Goal: Information Seeking & Learning: Learn about a topic

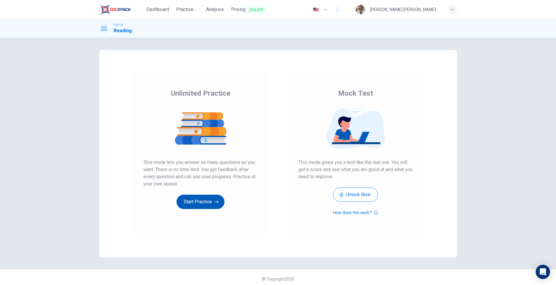
click at [205, 197] on button "Start Practice" at bounding box center [200, 202] width 48 height 14
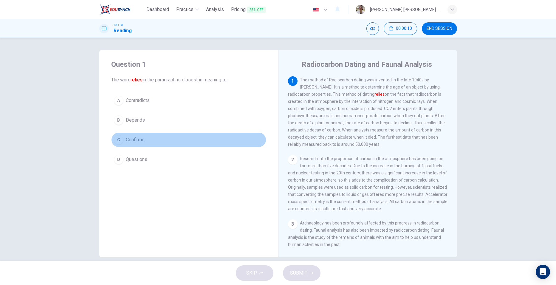
click at [114, 134] on button "C Confirms" at bounding box center [188, 139] width 155 height 15
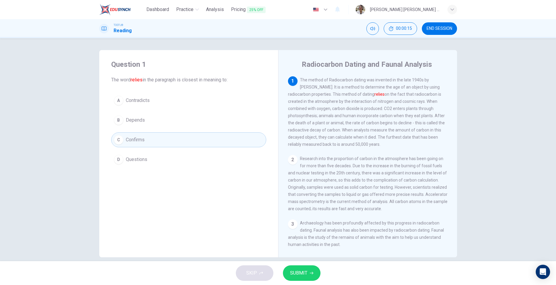
click at [116, 124] on div "B" at bounding box center [119, 120] width 10 height 10
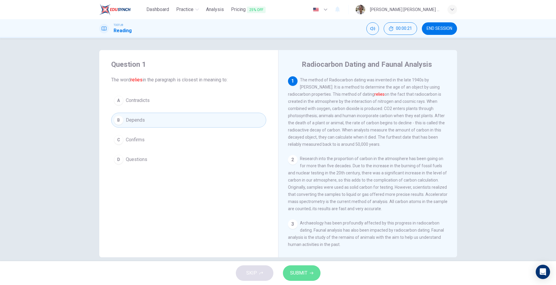
click at [303, 274] on span "SUBMIT" at bounding box center [298, 273] width 17 height 8
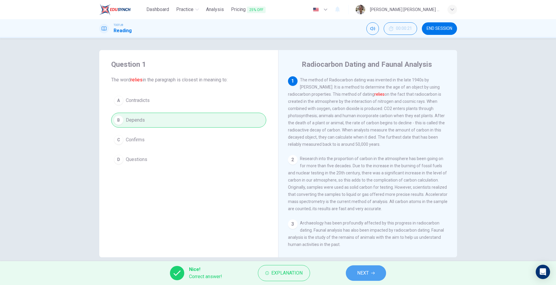
click at [363, 268] on button "NEXT" at bounding box center [366, 272] width 40 height 15
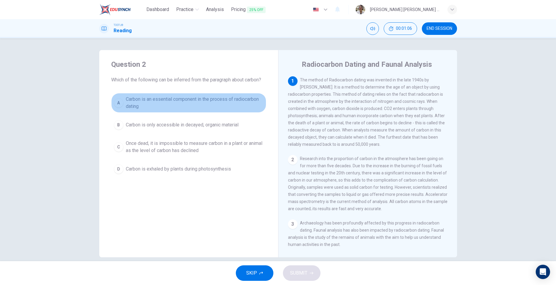
click at [115, 103] on div "A" at bounding box center [119, 103] width 10 height 10
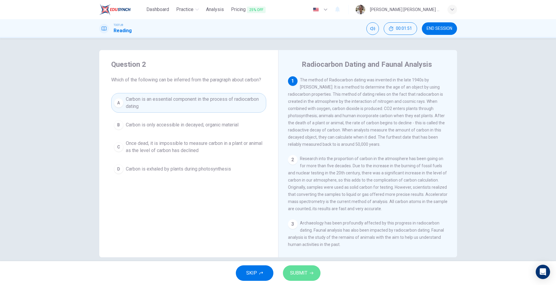
click at [296, 272] on span "SUBMIT" at bounding box center [298, 273] width 17 height 8
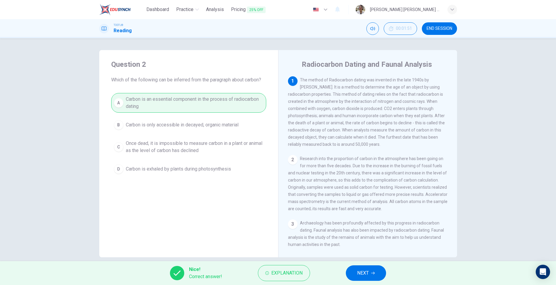
click at [362, 274] on span "NEXT" at bounding box center [363, 273] width 12 height 8
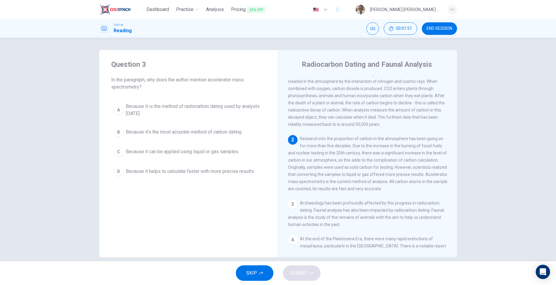
scroll to position [30, 0]
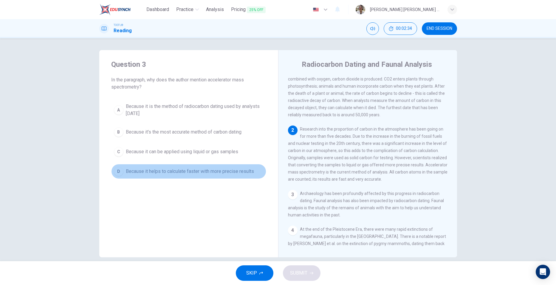
click at [114, 171] on div "D" at bounding box center [119, 172] width 10 height 10
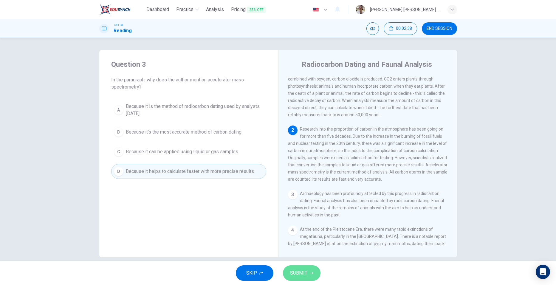
click at [297, 274] on span "SUBMIT" at bounding box center [298, 273] width 17 height 8
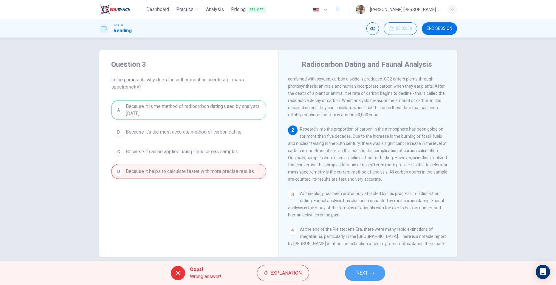
click at [363, 273] on span "NEXT" at bounding box center [362, 273] width 12 height 8
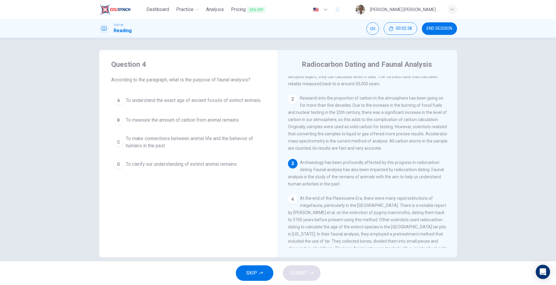
scroll to position [66, 0]
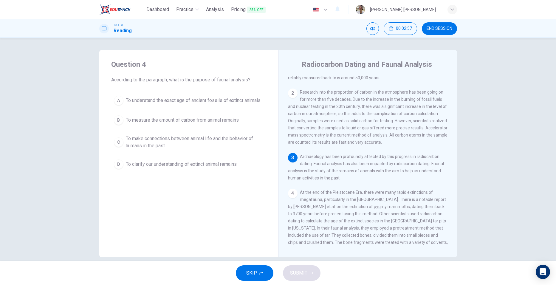
drag, startPoint x: 325, startPoint y: 178, endPoint x: 337, endPoint y: 184, distance: 14.0
click at [337, 180] on span "Archaeology has been profoundly affected by this progress in radiocarbon dating…" at bounding box center [366, 167] width 156 height 26
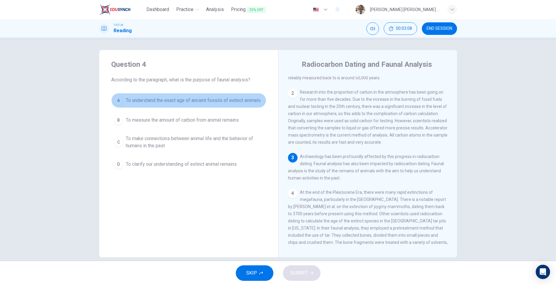
click at [118, 102] on div "A" at bounding box center [119, 101] width 10 height 10
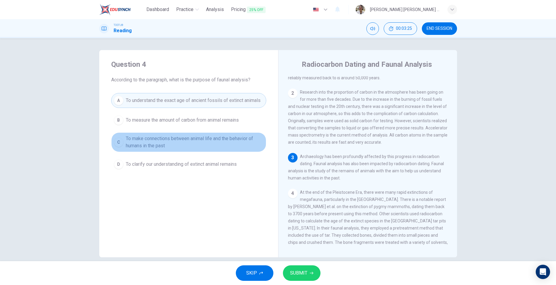
click at [113, 139] on button "C To make connections between animal life and the behavior of humans in the past" at bounding box center [188, 142] width 155 height 20
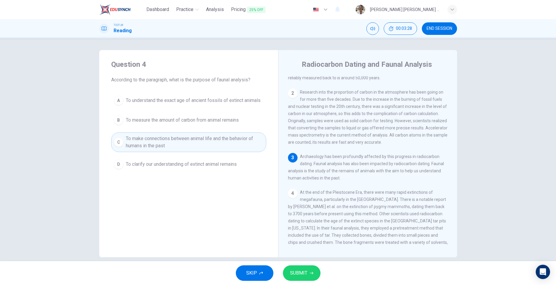
click at [296, 273] on span "SUBMIT" at bounding box center [298, 273] width 17 height 8
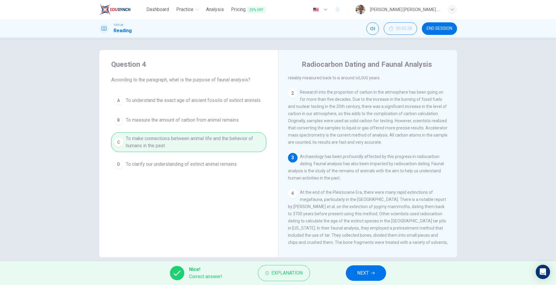
click at [361, 270] on span "NEXT" at bounding box center [363, 273] width 12 height 8
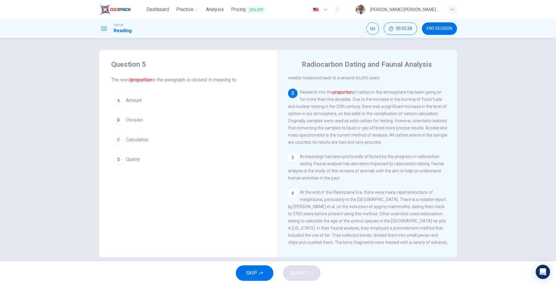
scroll to position [82, 0]
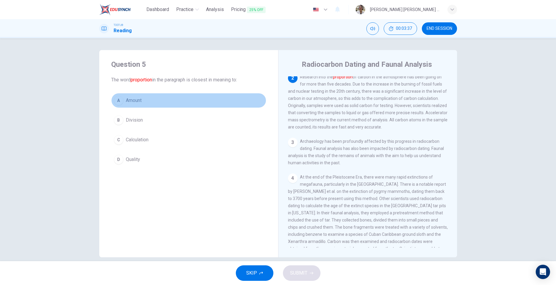
click at [117, 103] on div "A" at bounding box center [119, 101] width 10 height 10
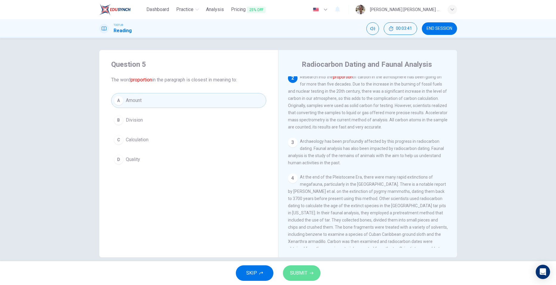
click at [305, 268] on button "SUBMIT" at bounding box center [302, 272] width 38 height 15
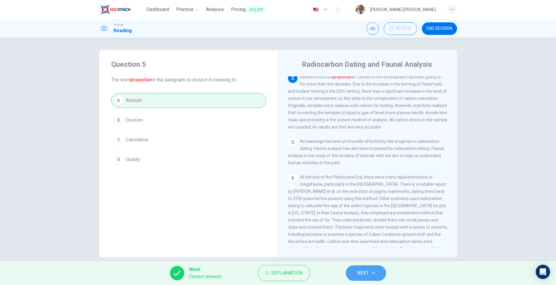
click at [368, 272] on span "NEXT" at bounding box center [363, 273] width 12 height 8
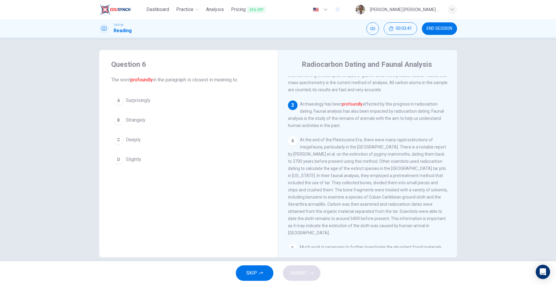
scroll to position [148, 0]
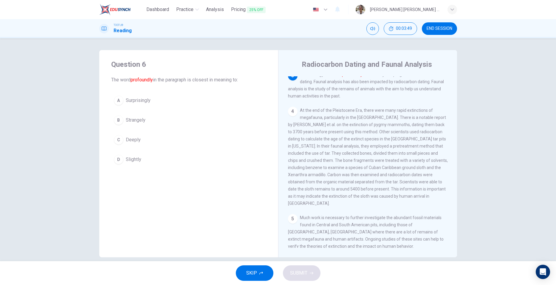
click at [114, 138] on div "C" at bounding box center [119, 140] width 10 height 10
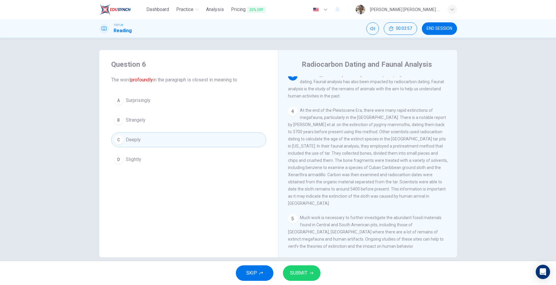
click at [306, 276] on span "SUBMIT" at bounding box center [298, 273] width 17 height 8
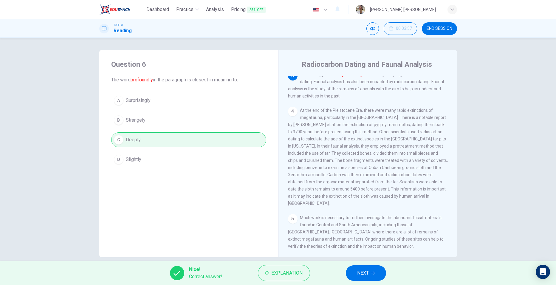
click at [359, 273] on span "NEXT" at bounding box center [363, 273] width 12 height 8
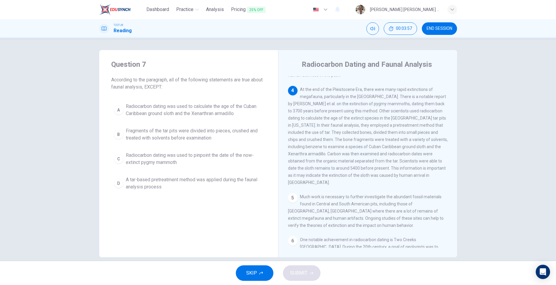
scroll to position [185, 0]
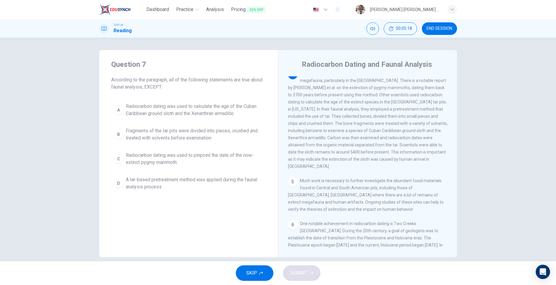
drag, startPoint x: 287, startPoint y: 131, endPoint x: 291, endPoint y: 136, distance: 6.4
click at [291, 136] on div "4 At the end of the Pleistocene Era, there were many rapid extinctions of megaf…" at bounding box center [368, 120] width 160 height 100
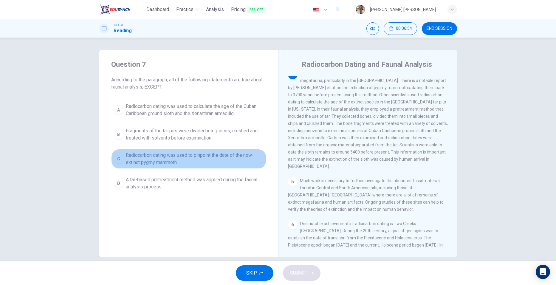
click at [116, 159] on div "C" at bounding box center [119, 159] width 10 height 10
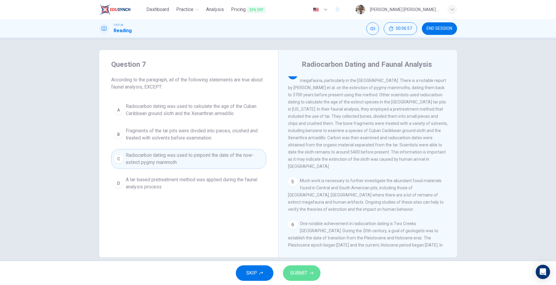
click at [307, 274] on button "SUBMIT" at bounding box center [302, 272] width 38 height 15
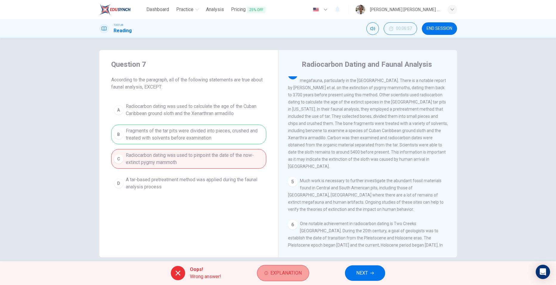
click at [280, 277] on span "Explanation" at bounding box center [285, 273] width 31 height 8
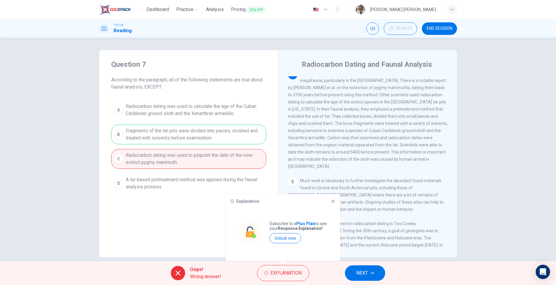
click at [331, 202] on icon at bounding box center [333, 201] width 5 height 5
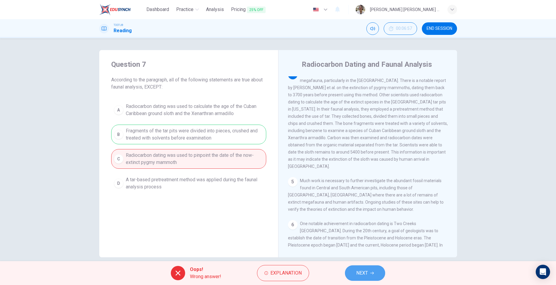
click at [369, 272] on button "NEXT" at bounding box center [365, 272] width 40 height 15
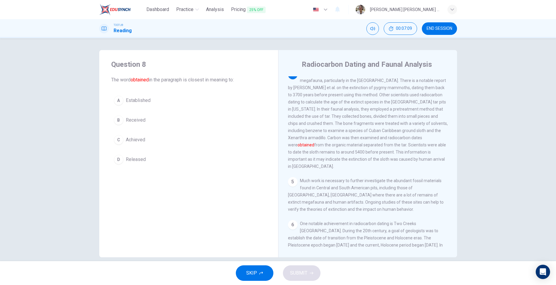
click at [119, 121] on div "B" at bounding box center [119, 120] width 10 height 10
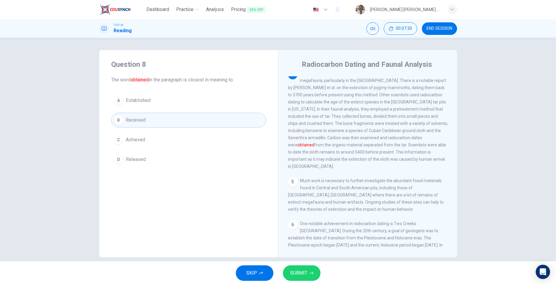
click at [294, 272] on span "SUBMIT" at bounding box center [298, 273] width 17 height 8
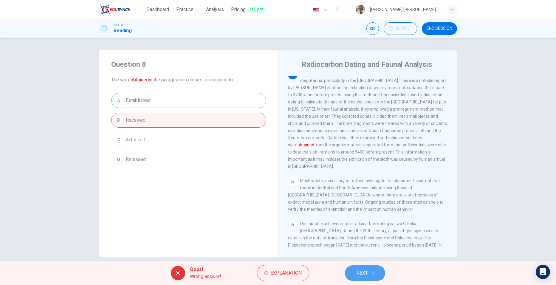
click at [354, 272] on button "NEXT" at bounding box center [365, 272] width 40 height 15
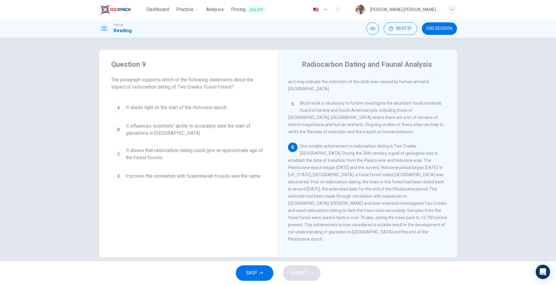
scroll to position [266, 0]
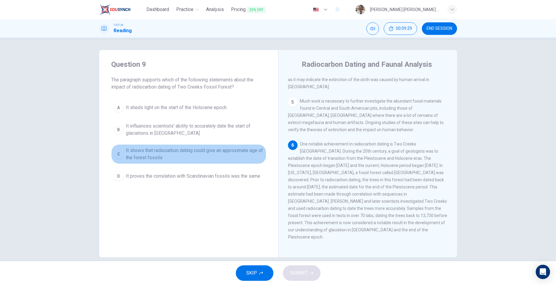
click at [120, 154] on div "C" at bounding box center [119, 154] width 10 height 10
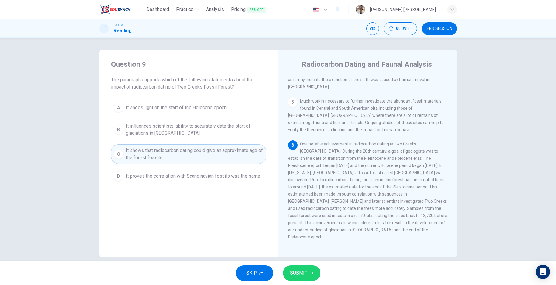
click at [306, 271] on span "SUBMIT" at bounding box center [298, 273] width 17 height 8
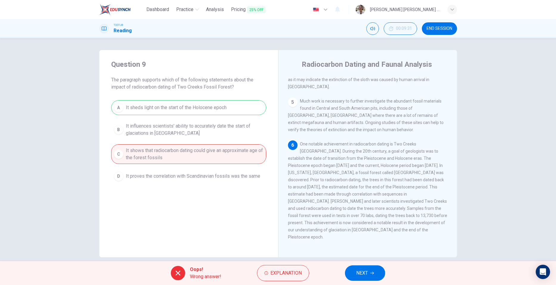
click at [362, 275] on span "NEXT" at bounding box center [362, 273] width 12 height 8
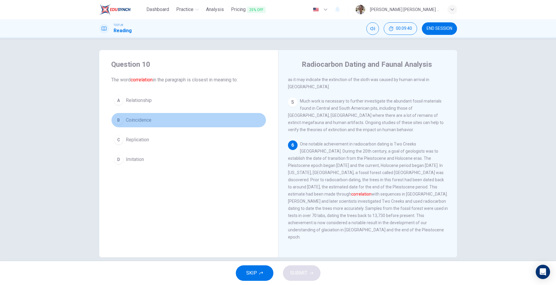
click at [117, 121] on div "B" at bounding box center [119, 120] width 10 height 10
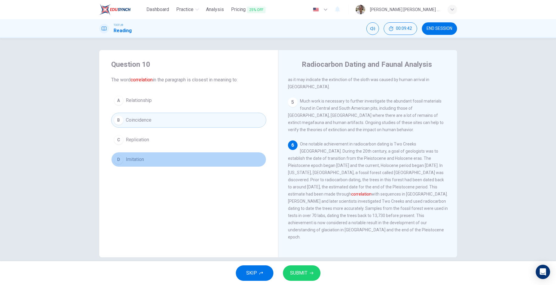
click at [118, 159] on div "D" at bounding box center [119, 160] width 10 height 10
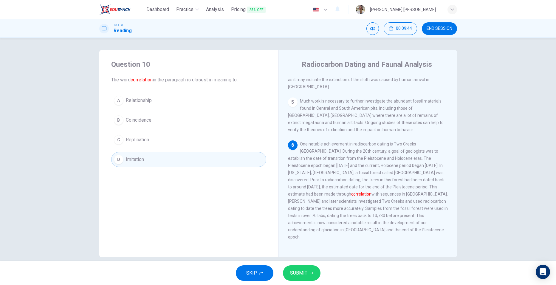
click at [115, 138] on div "C" at bounding box center [119, 140] width 10 height 10
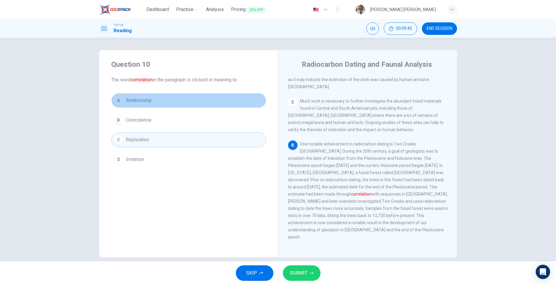
click at [115, 102] on div "A" at bounding box center [119, 101] width 10 height 10
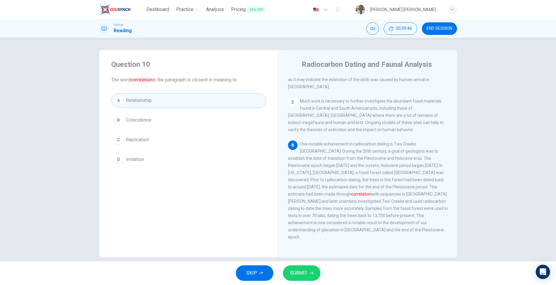
click at [300, 276] on span "SUBMIT" at bounding box center [298, 273] width 17 height 8
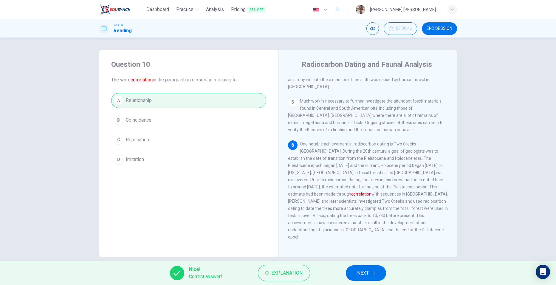
click at [362, 278] on button "NEXT" at bounding box center [366, 272] width 40 height 15
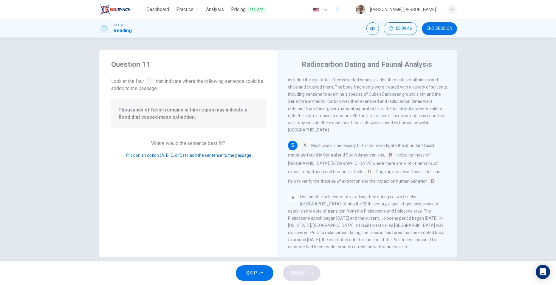
scroll to position [223, 0]
click at [388, 159] on input at bounding box center [391, 155] width 10 height 10
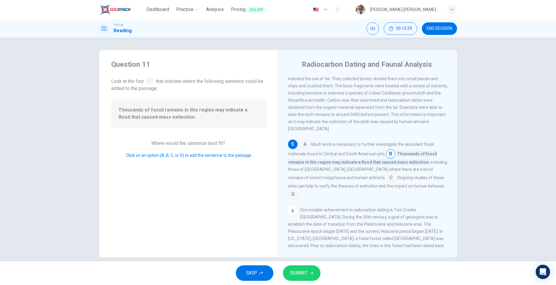
click at [299, 272] on span "SUBMIT" at bounding box center [298, 273] width 17 height 8
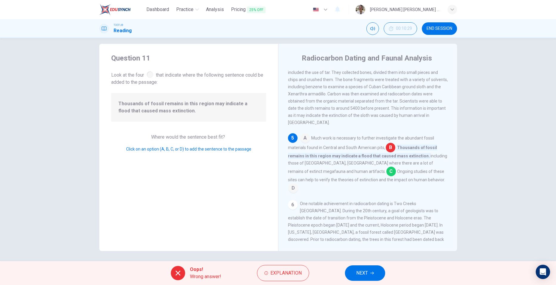
scroll to position [8, 0]
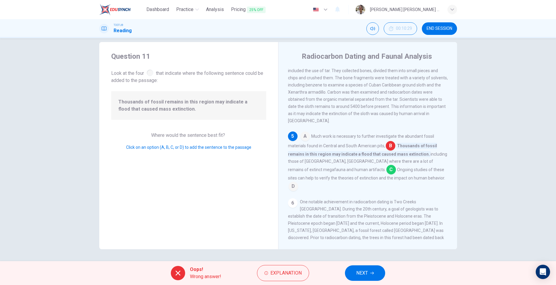
click at [386, 173] on input at bounding box center [391, 170] width 10 height 10
click at [359, 277] on span "NEXT" at bounding box center [362, 273] width 12 height 8
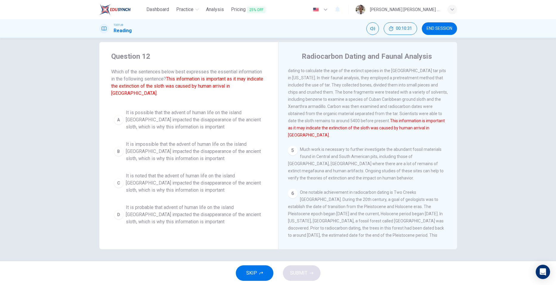
scroll to position [179, 0]
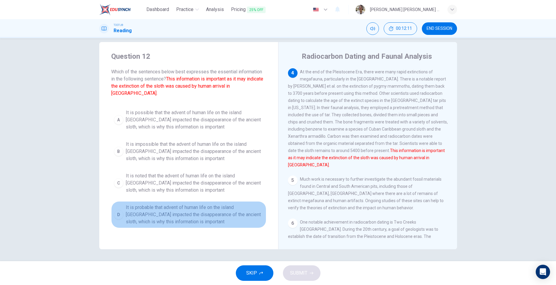
click at [117, 210] on div "D" at bounding box center [119, 215] width 10 height 10
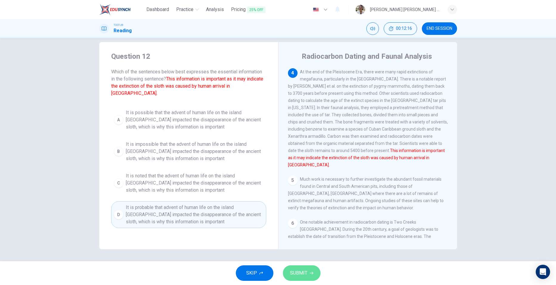
click at [299, 276] on span "SUBMIT" at bounding box center [298, 273] width 17 height 8
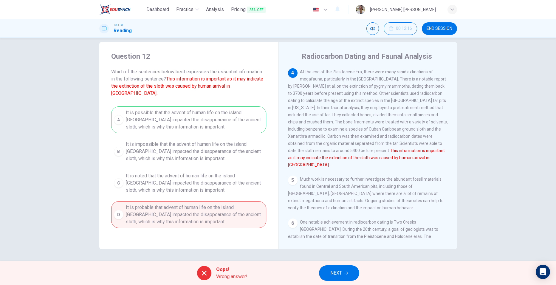
click at [339, 276] on span "NEXT" at bounding box center [336, 273] width 12 height 8
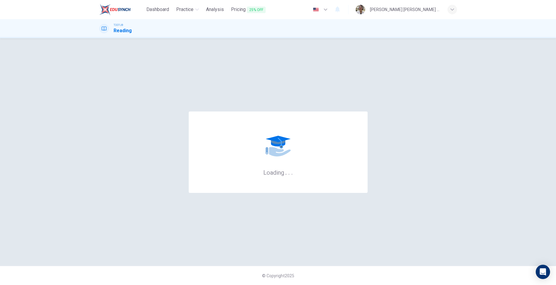
scroll to position [0, 0]
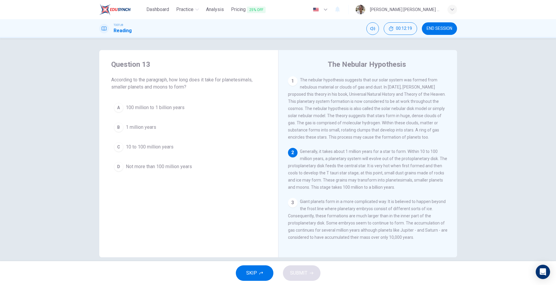
drag, startPoint x: 436, startPoint y: 27, endPoint x: 300, endPoint y: 30, distance: 136.5
click at [436, 27] on span "END SESSION" at bounding box center [439, 28] width 26 height 5
